Goal: Connect with others: Connect with others

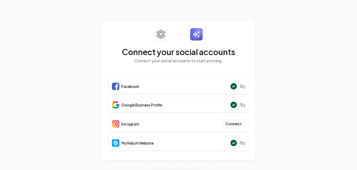
click at [232, 125] on button "Connect" at bounding box center [233, 124] width 23 height 10
click at [230, 124] on button "Connect" at bounding box center [233, 124] width 23 height 10
click at [228, 126] on button "Connect" at bounding box center [233, 124] width 23 height 10
click at [170, 128] on div "Instagram Connect" at bounding box center [178, 124] width 140 height 16
click at [228, 124] on button "Connect" at bounding box center [233, 124] width 23 height 10
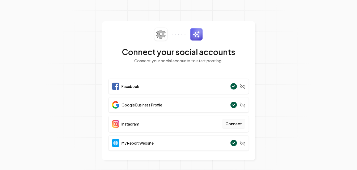
click at [234, 125] on button "Connect" at bounding box center [233, 124] width 23 height 10
click at [236, 124] on button "Connect" at bounding box center [233, 124] width 23 height 10
click at [237, 123] on button "Connect" at bounding box center [233, 124] width 23 height 10
